Goal: Task Accomplishment & Management: Use online tool/utility

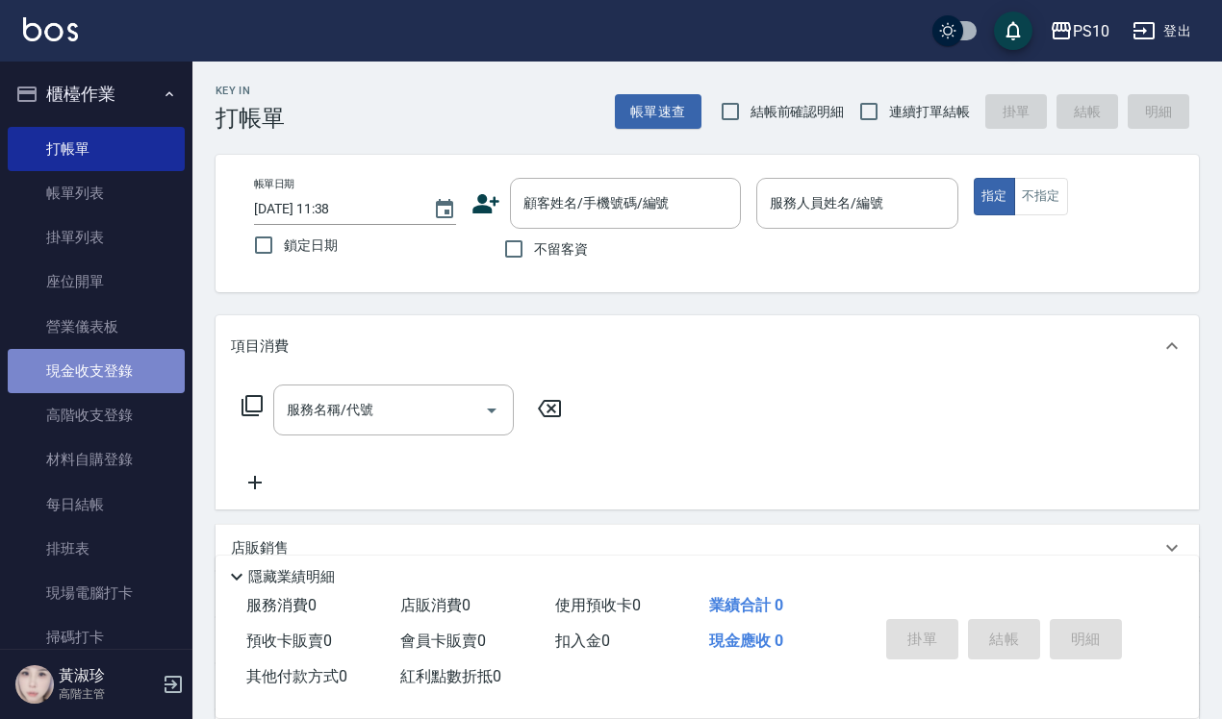
click at [133, 376] on link "現金收支登錄" at bounding box center [96, 371] width 177 height 44
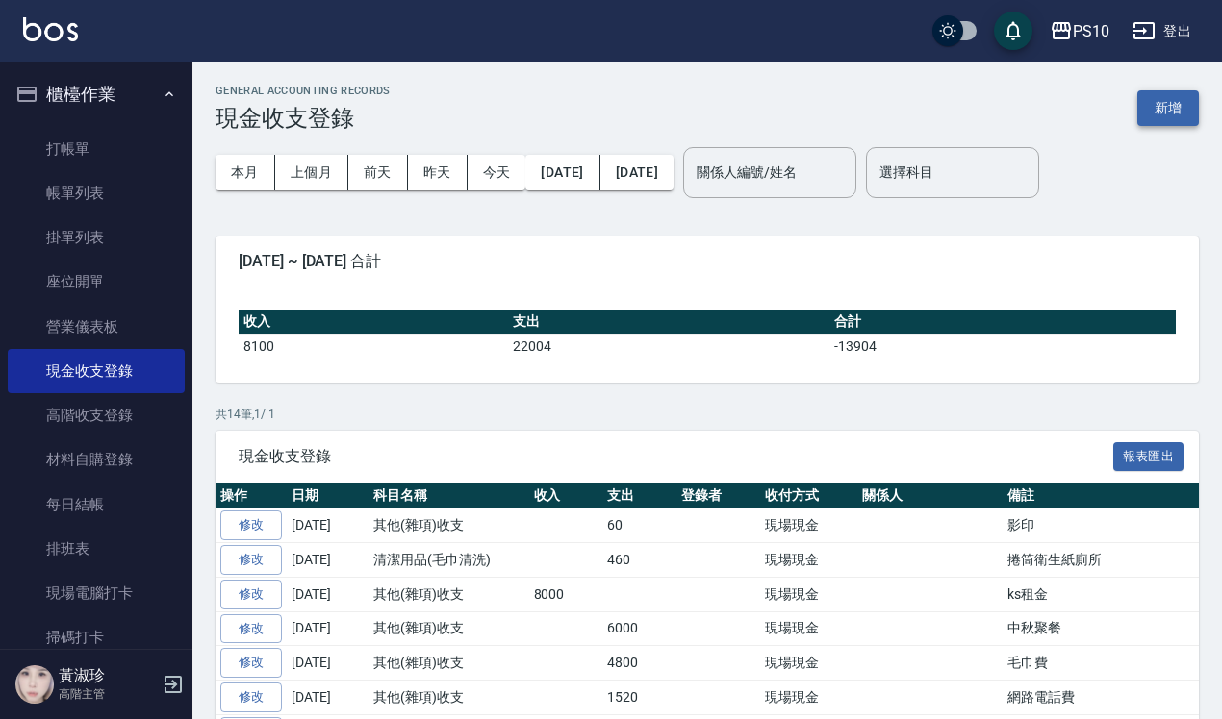
click at [1165, 102] on button "新增" at bounding box center [1168, 108] width 62 height 36
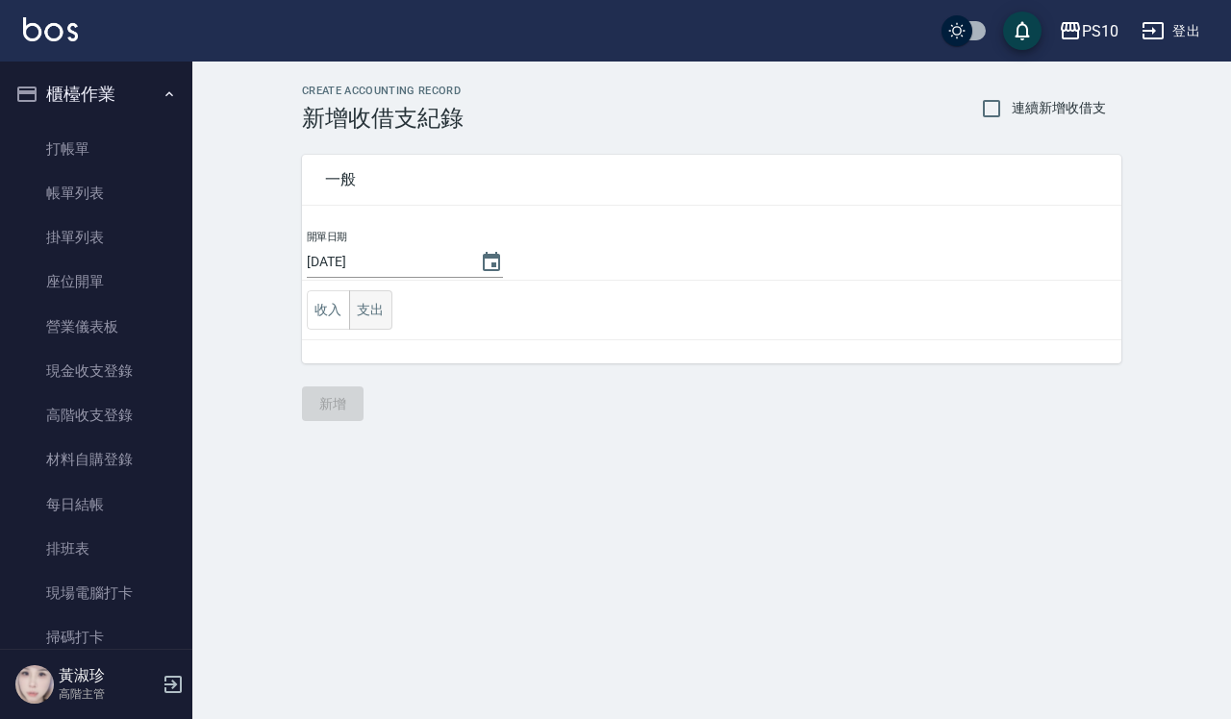
click at [372, 311] on button "支出" at bounding box center [370, 309] width 43 height 39
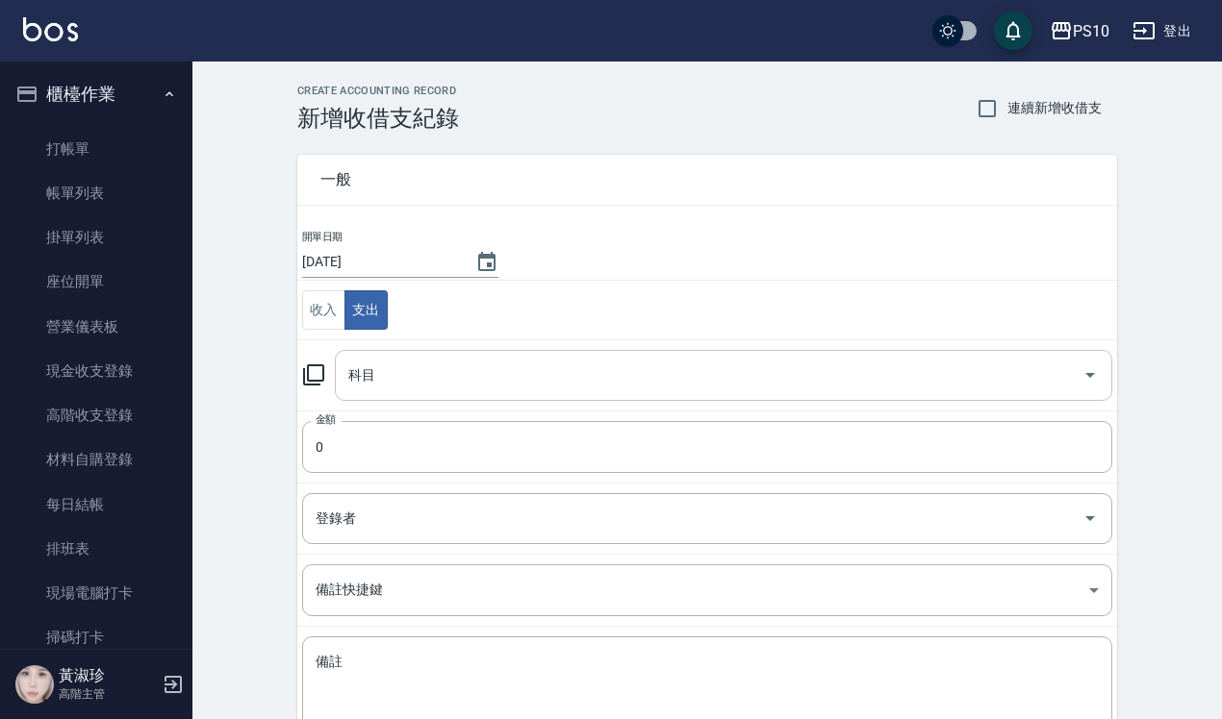
click at [380, 397] on div "科目" at bounding box center [723, 375] width 777 height 51
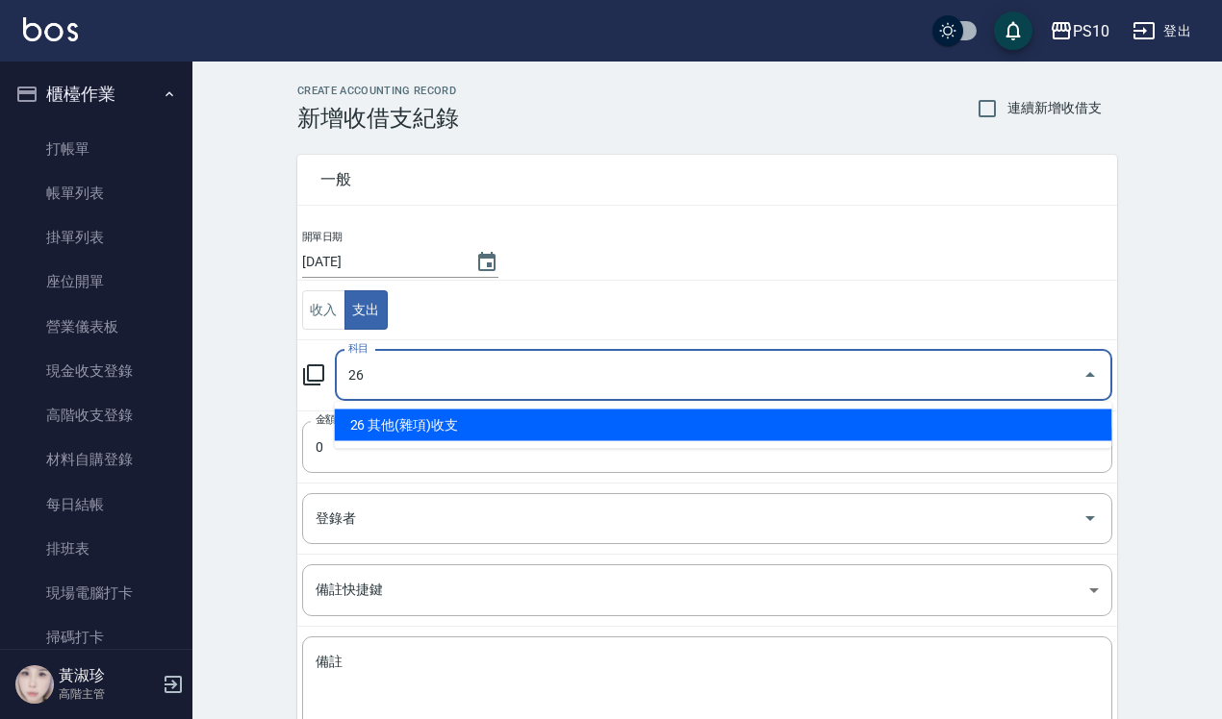
click at [396, 429] on li "26 其他(雜項)收支" at bounding box center [723, 426] width 777 height 32
type input "26 其他(雜項)收支"
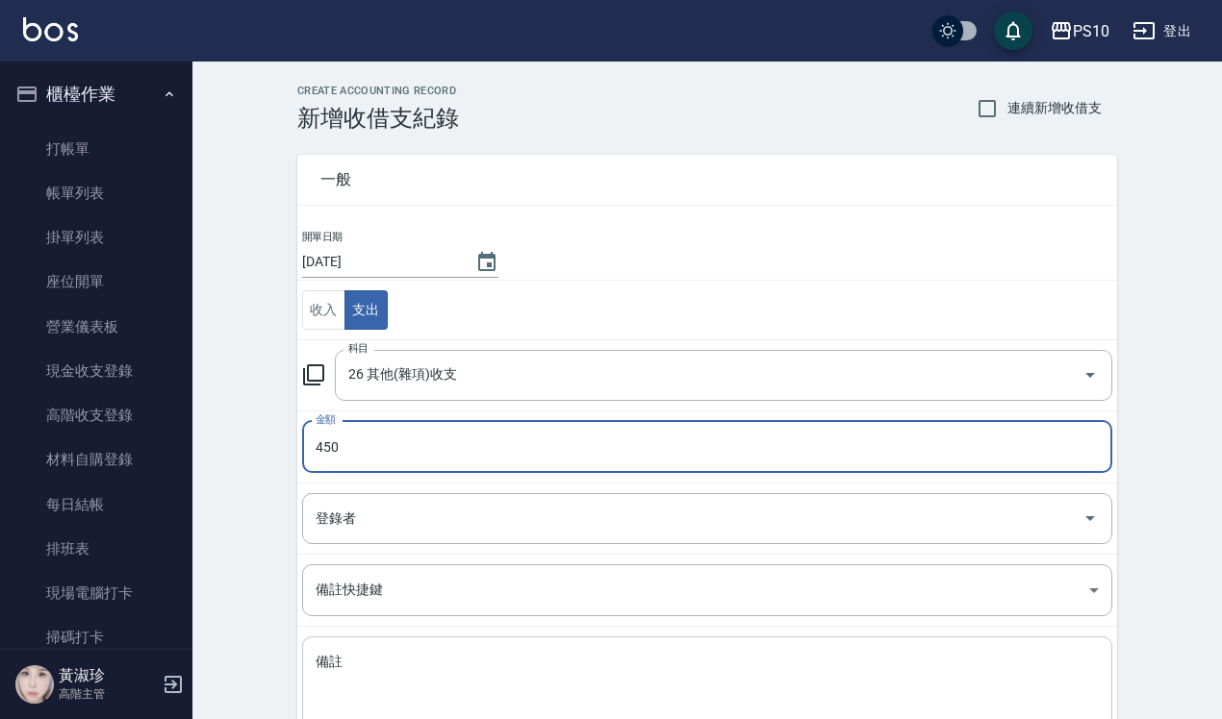
type input "450"
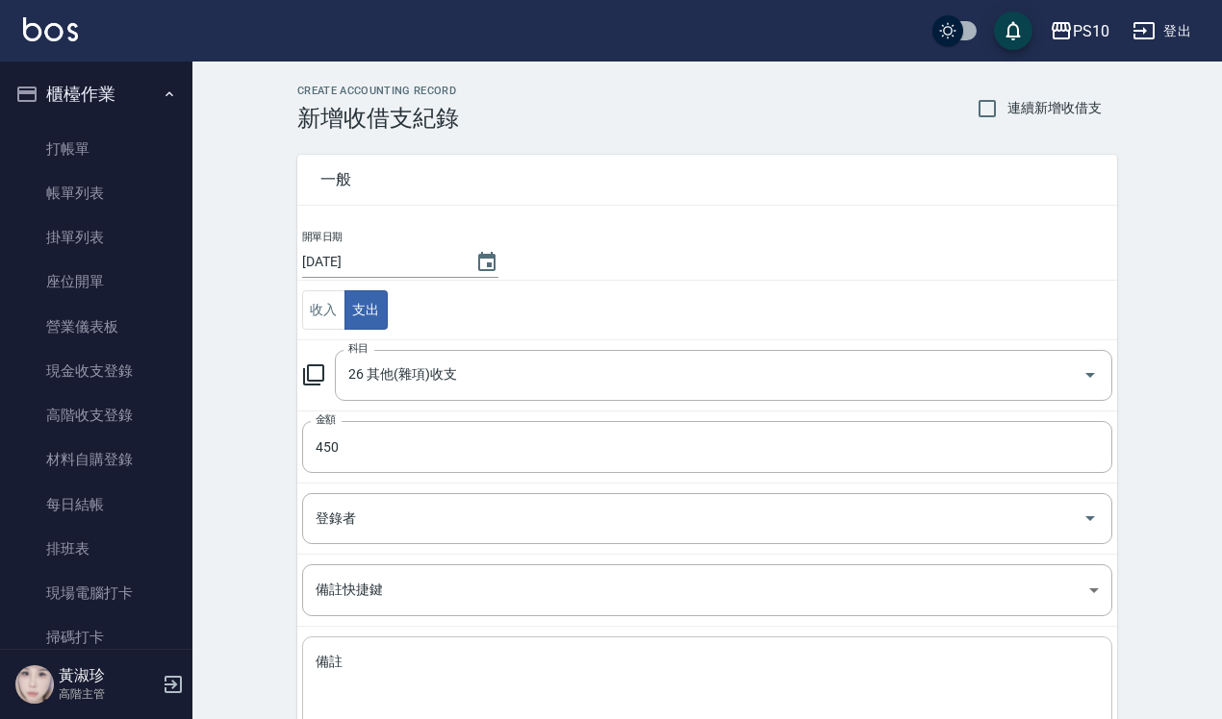
click at [505, 645] on div "x 備註" at bounding box center [707, 685] width 810 height 97
type textarea "1"
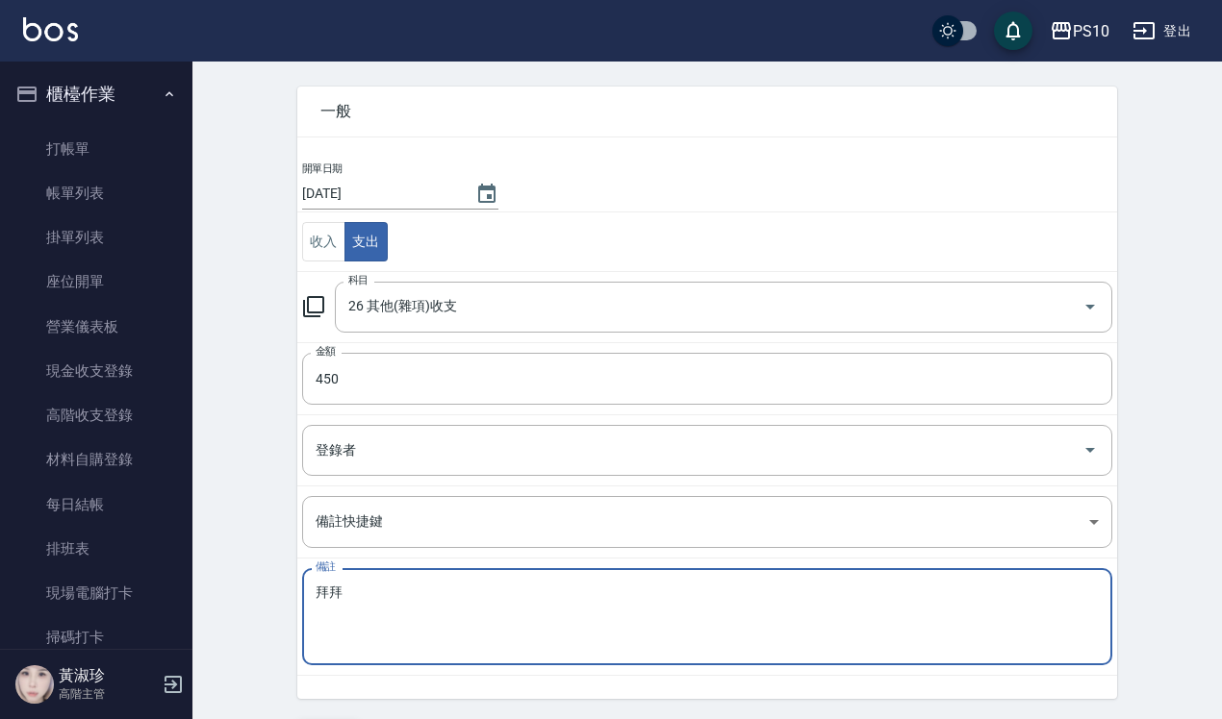
scroll to position [131, 0]
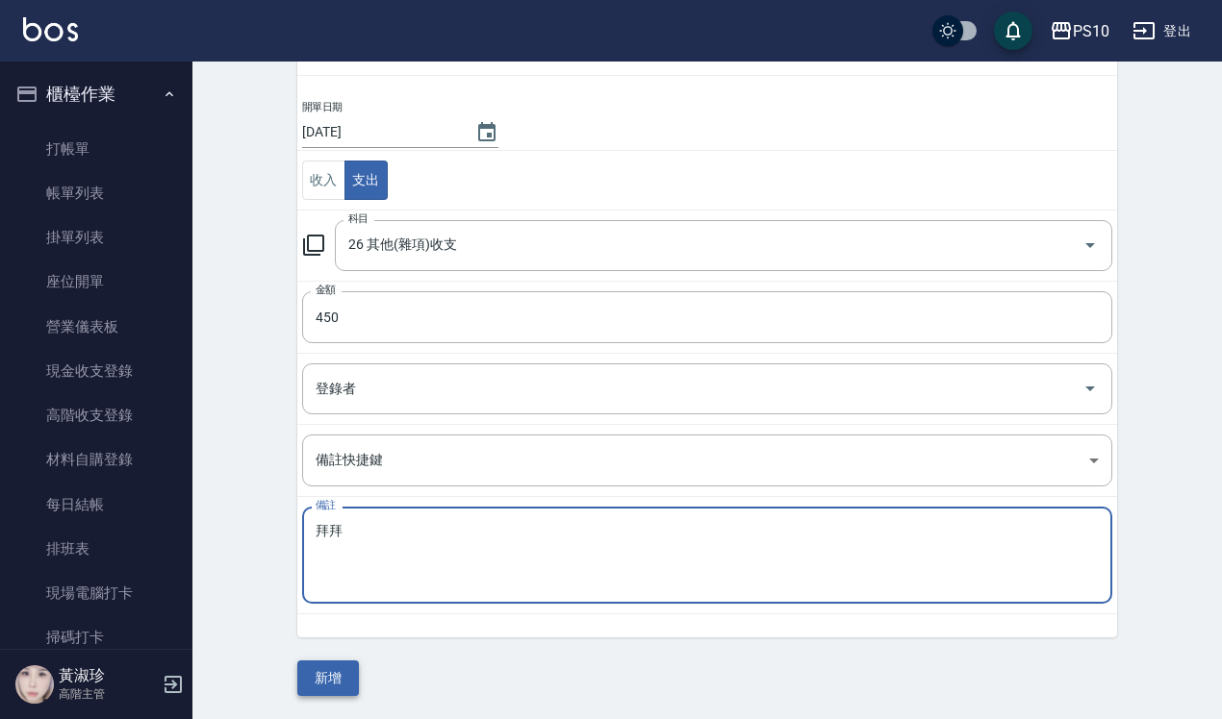
type textarea "拜拜"
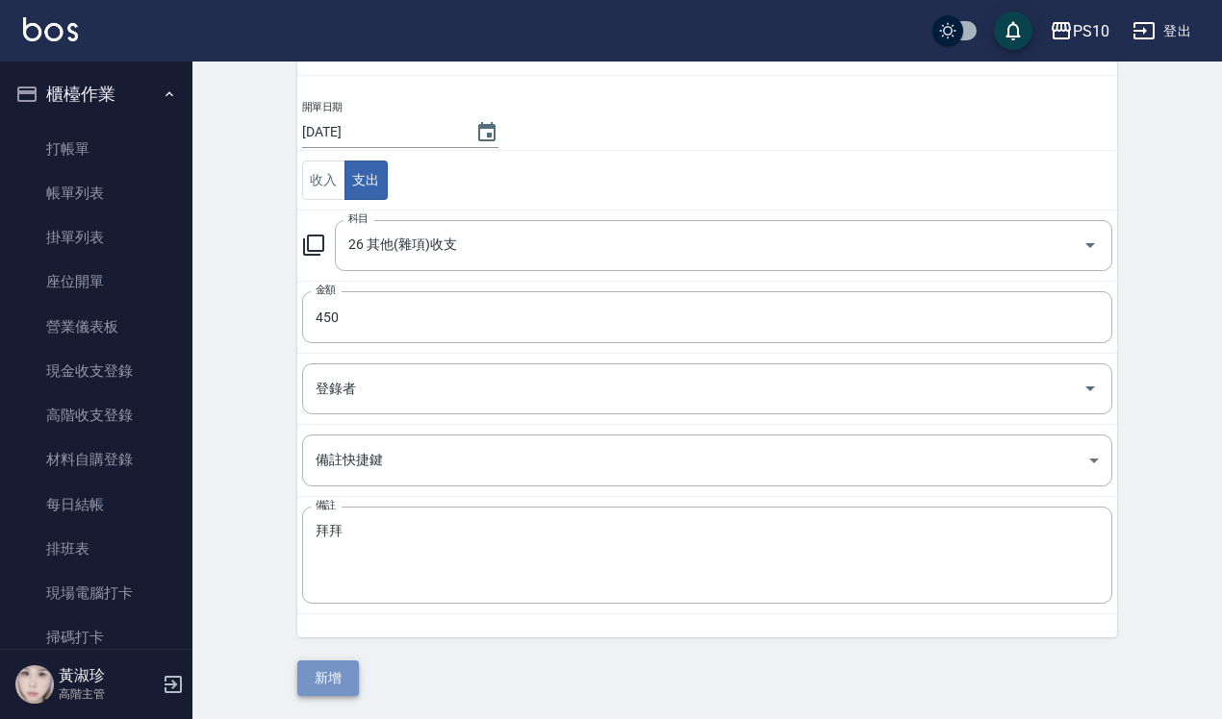
click at [322, 671] on button "新增" at bounding box center [328, 679] width 62 height 36
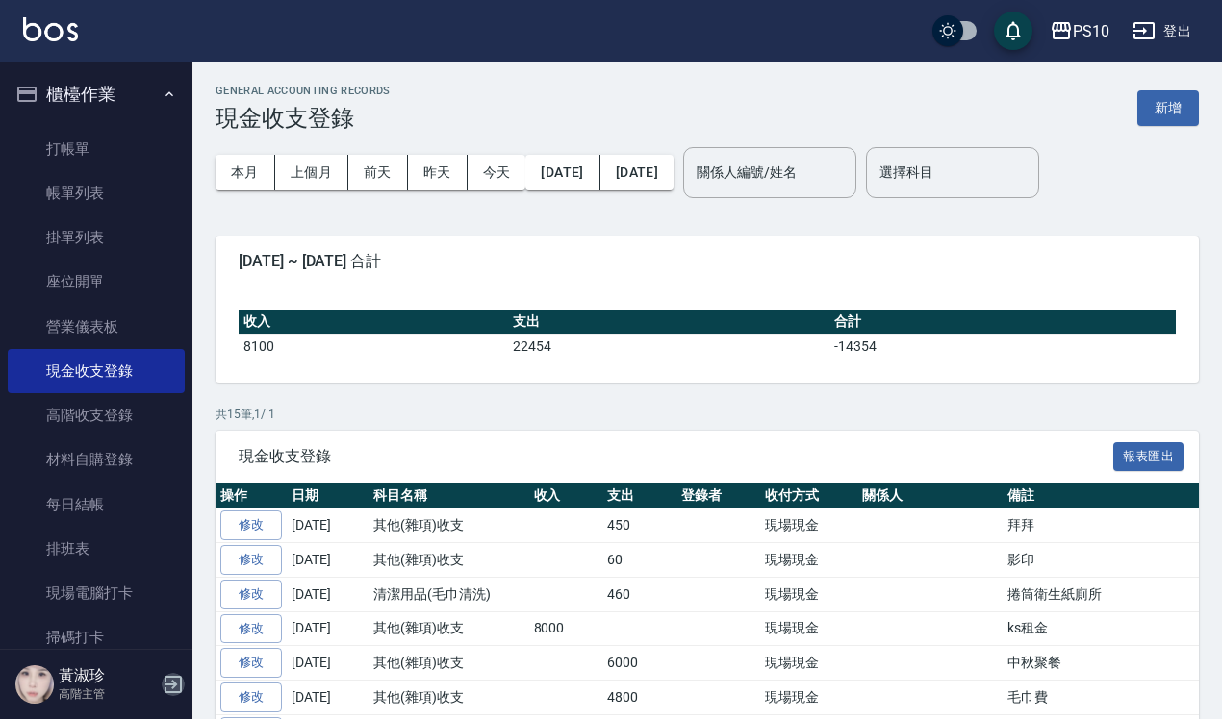
click at [174, 693] on icon "button" at bounding box center [172, 684] width 17 height 17
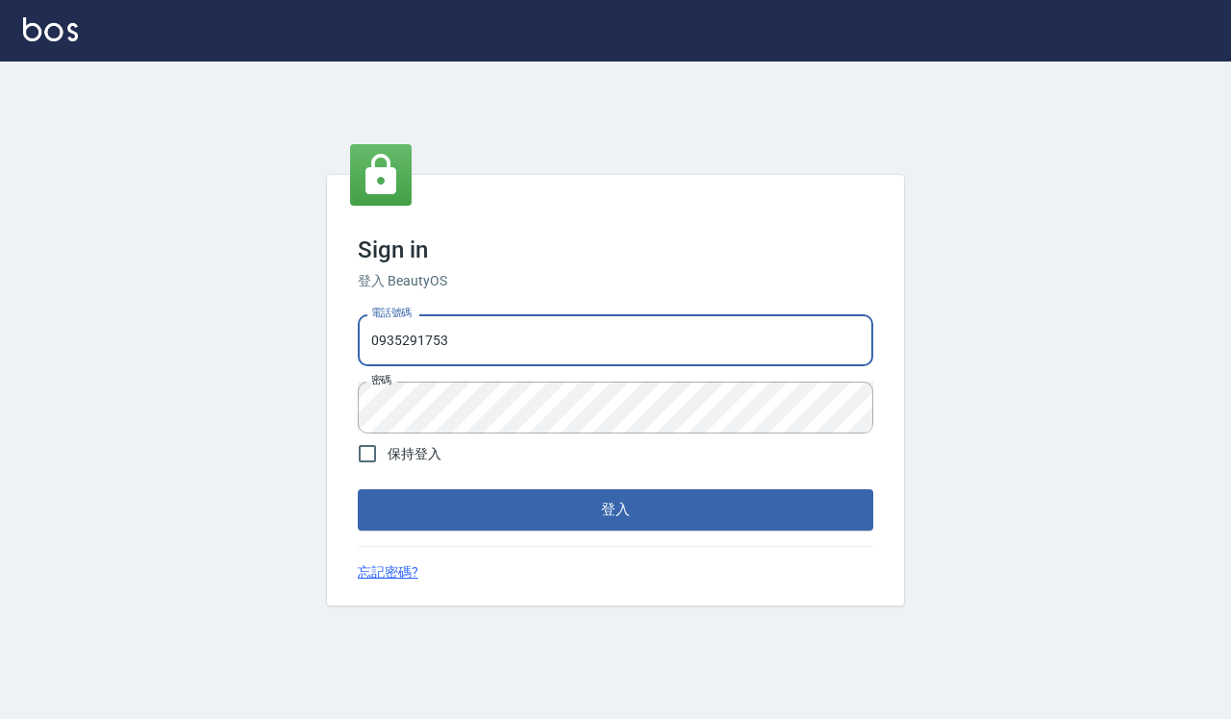
click at [496, 332] on input "0935291753" at bounding box center [616, 341] width 516 height 52
type input "0918733560"
click at [549, 501] on button "登入" at bounding box center [616, 510] width 516 height 40
